Goal: Browse casually

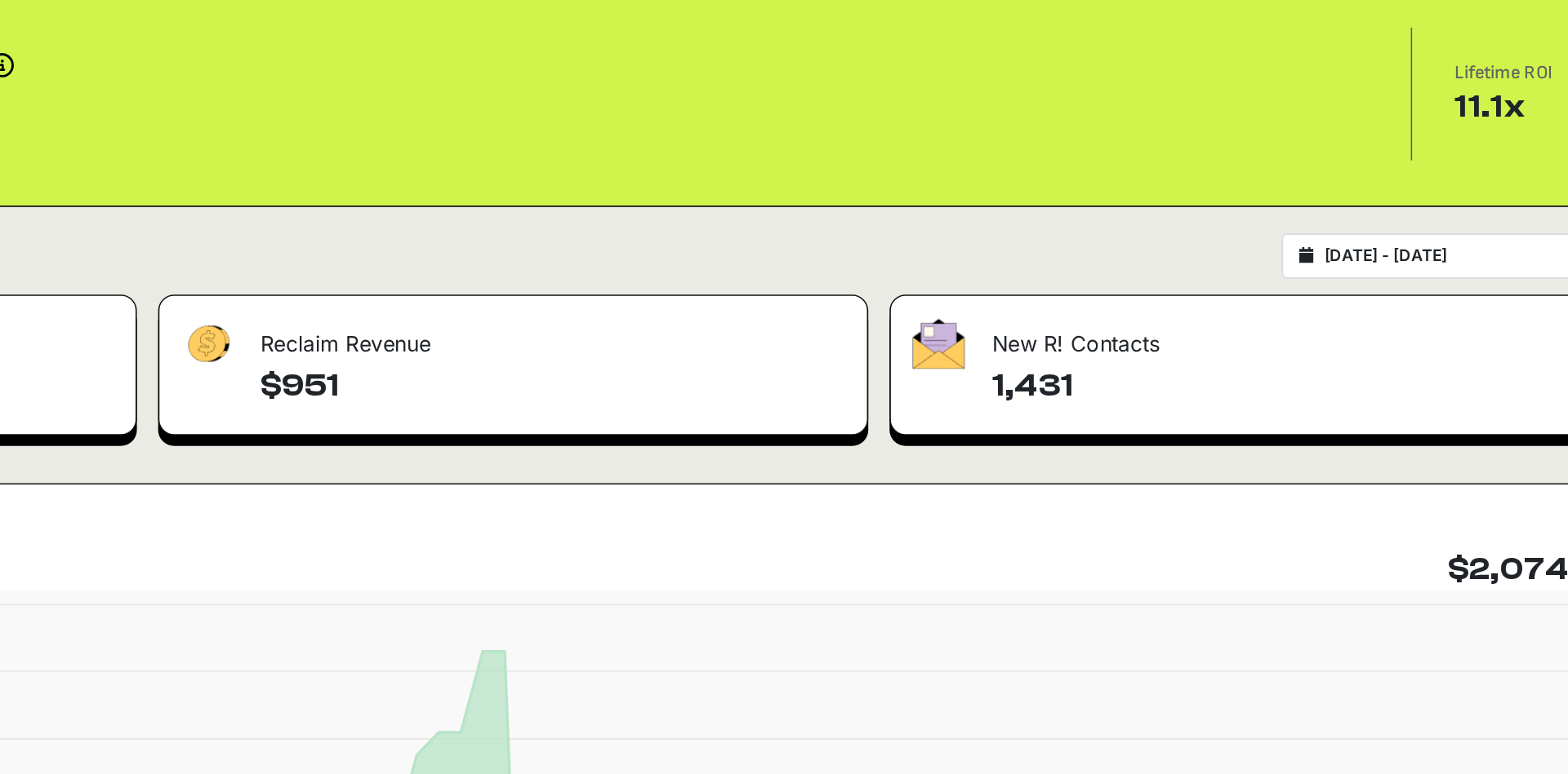
drag, startPoint x: 1441, startPoint y: 201, endPoint x: 1465, endPoint y: 184, distance: 29.4
click at [1449, 199] on div "Reclaim Revenue $951 Grow Revenue $1,123 Lifetime Revenue Revenue attribution w…" at bounding box center [878, 135] width 1317 height 138
click at [1469, 158] on div "Lifetime ROI 11.1x" at bounding box center [1479, 135] width 112 height 68
